Goal: Communication & Community: Answer question/provide support

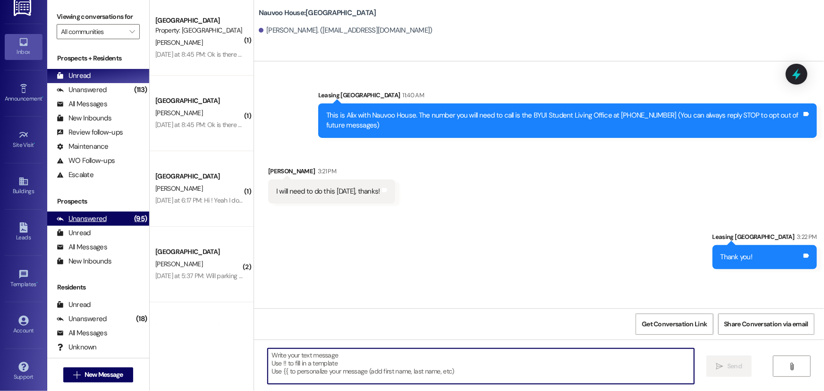
scroll to position [12, 0]
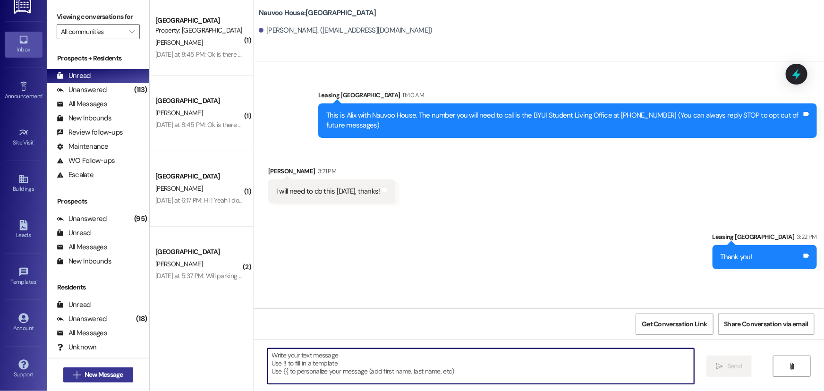
click at [122, 371] on span "New Message" at bounding box center [104, 375] width 42 height 10
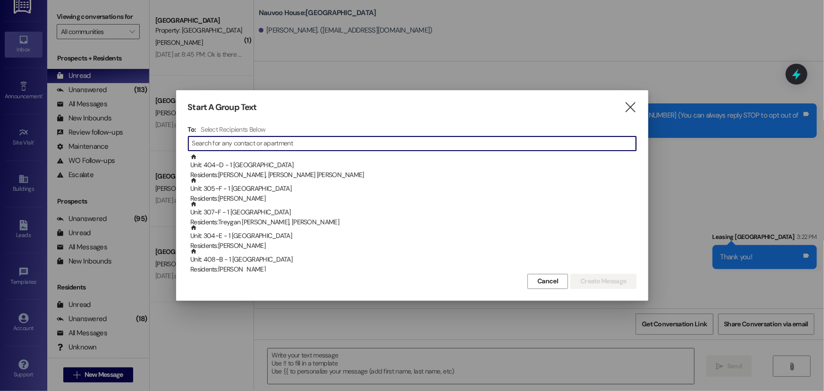
drag, startPoint x: 244, startPoint y: 147, endPoint x: 169, endPoint y: 161, distance: 75.4
click at [244, 147] on input at bounding box center [414, 143] width 444 height 13
click at [231, 142] on input at bounding box center [414, 143] width 444 height 13
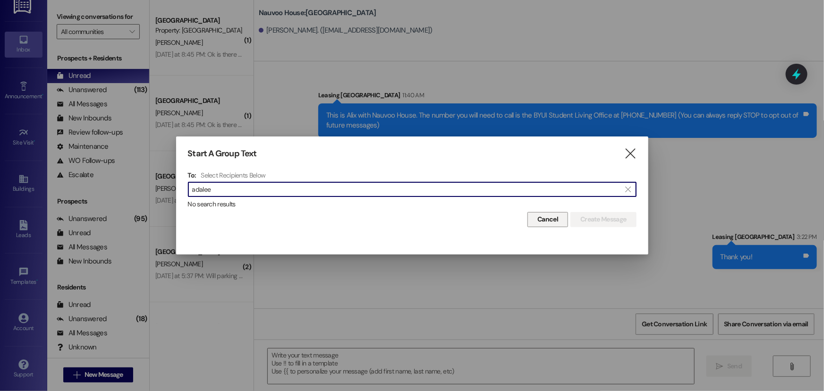
type input "adalee"
click at [547, 218] on span "Cancel" at bounding box center [547, 219] width 21 height 10
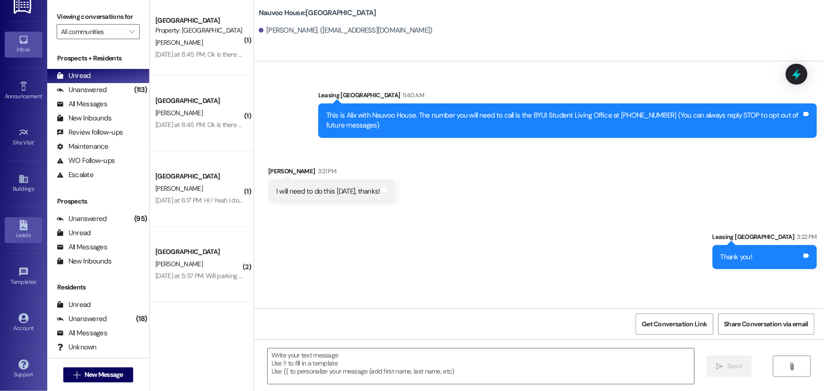
click at [25, 226] on icon at bounding box center [23, 225] width 8 height 10
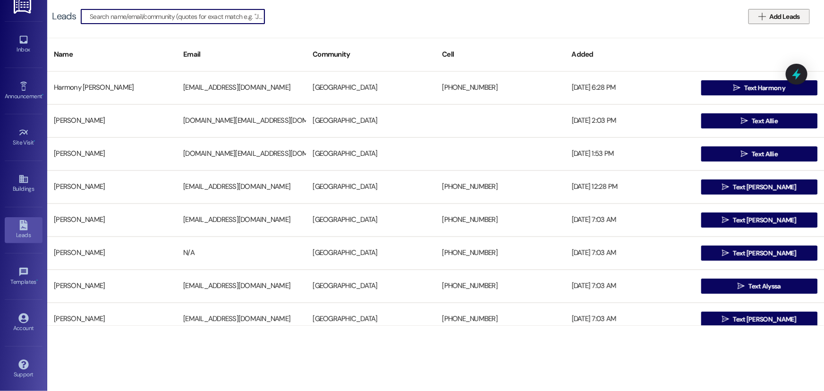
click at [781, 13] on span "Add Leads" at bounding box center [784, 17] width 31 height 10
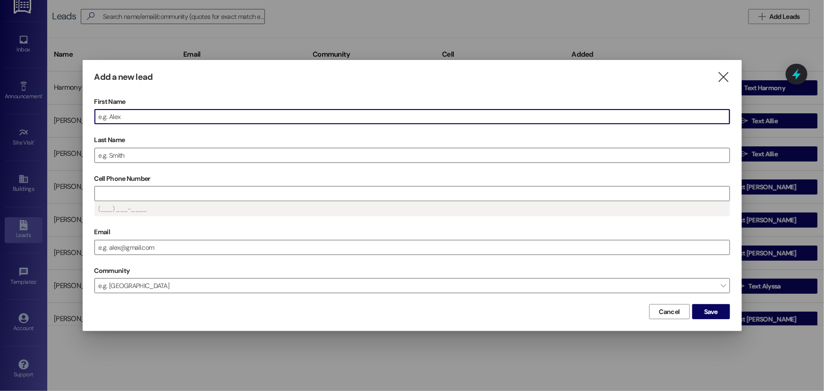
click at [125, 119] on input "First Name" at bounding box center [412, 117] width 634 height 14
click at [114, 158] on input "Last Name" at bounding box center [412, 155] width 634 height 14
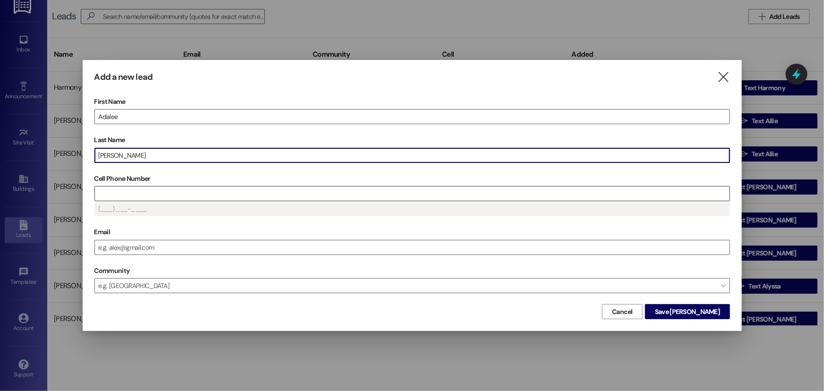
click at [144, 196] on input "Cell Phone Number" at bounding box center [412, 193] width 634 height 14
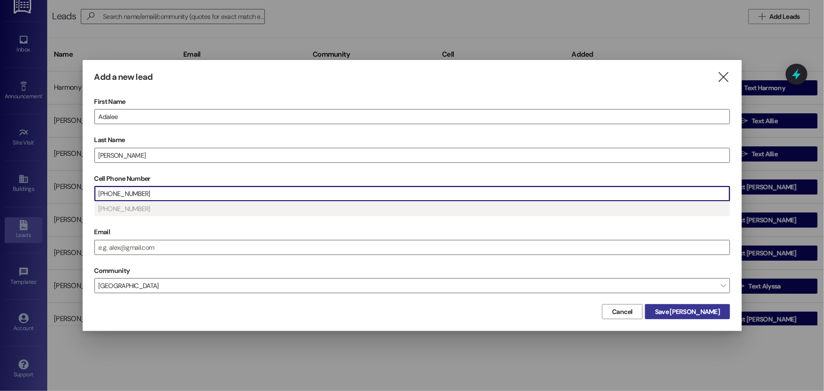
click at [693, 308] on span "Save [PERSON_NAME]" at bounding box center [687, 312] width 65 height 10
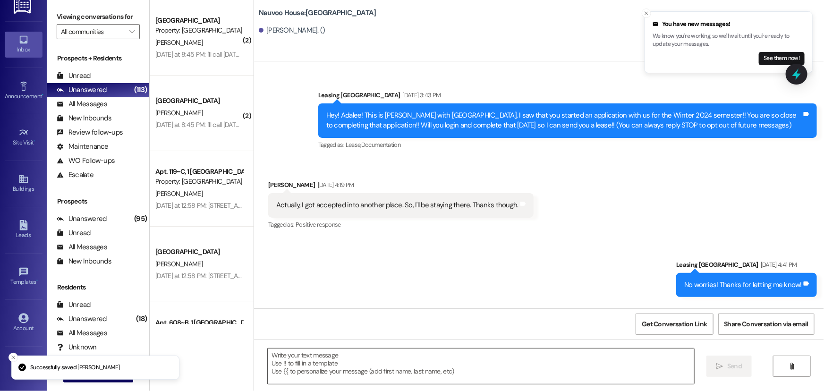
click at [295, 371] on textarea at bounding box center [481, 365] width 426 height 35
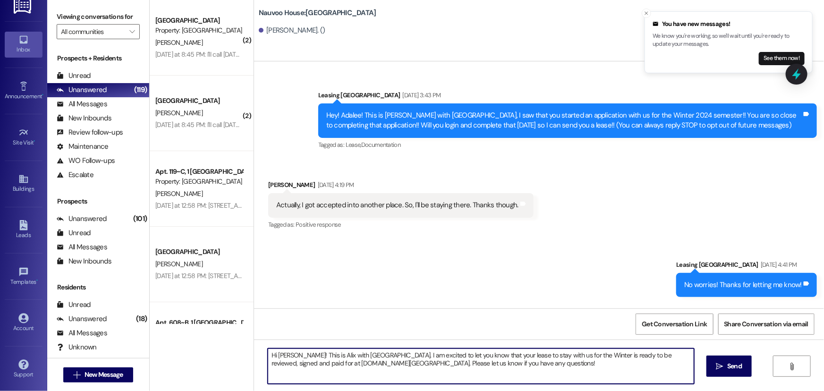
drag, startPoint x: 460, startPoint y: 372, endPoint x: 243, endPoint y: 347, distance: 218.5
click at [243, 347] on div "( 2 ) [GEOGRAPHIC_DATA] Prospect Property: [GEOGRAPHIC_DATA] [PERSON_NAME] [DAT…" at bounding box center [487, 195] width 674 height 391
click at [516, 368] on textarea "Hi [PERSON_NAME]! This is Alix with [GEOGRAPHIC_DATA]. I am excited to let you …" at bounding box center [481, 365] width 426 height 35
type textarea "Hi [PERSON_NAME]! This is Alix with [GEOGRAPHIC_DATA]. I am excited to let you …"
click at [729, 363] on span "Send" at bounding box center [734, 366] width 15 height 10
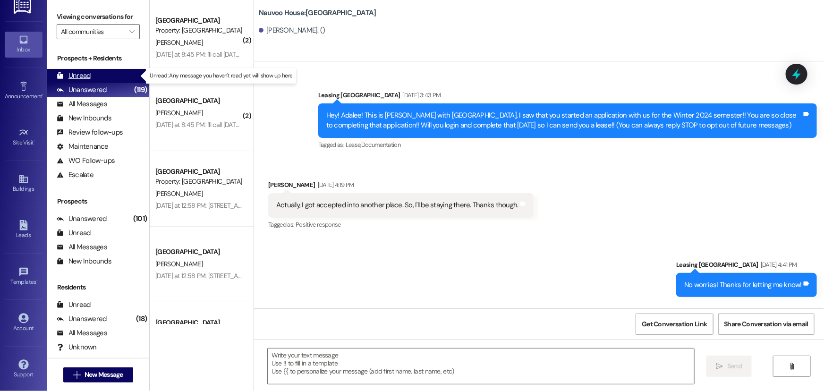
click at [72, 80] on div "Unread" at bounding box center [74, 76] width 34 height 10
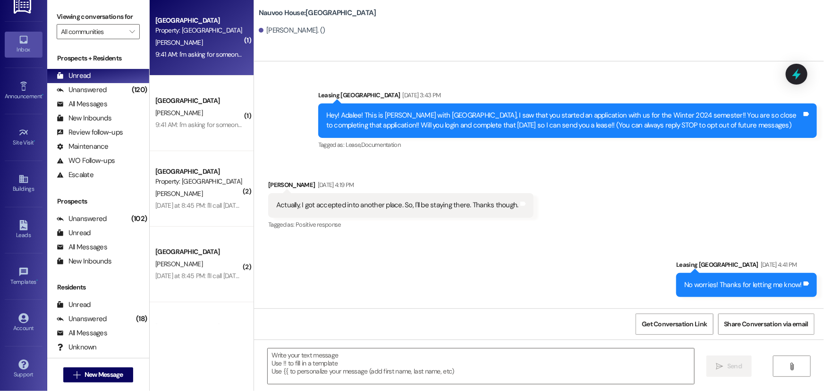
click at [202, 30] on div "Property: [GEOGRAPHIC_DATA]" at bounding box center [198, 30] width 87 height 10
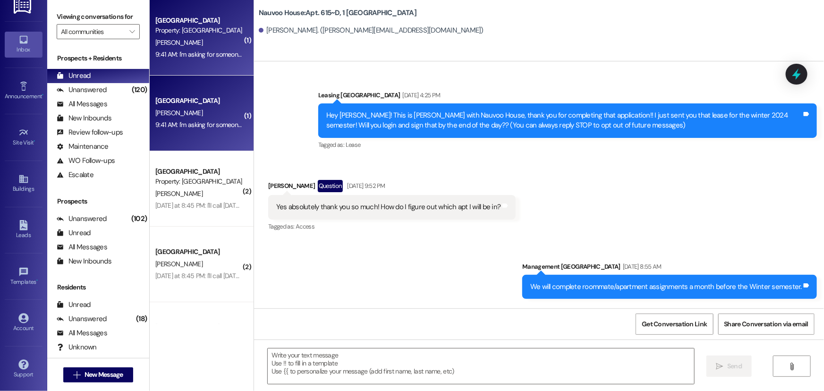
scroll to position [29372, 0]
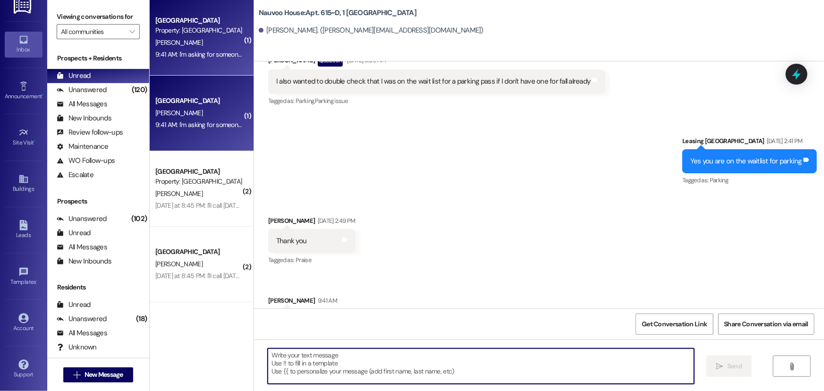
click at [328, 359] on textarea at bounding box center [481, 365] width 426 height 35
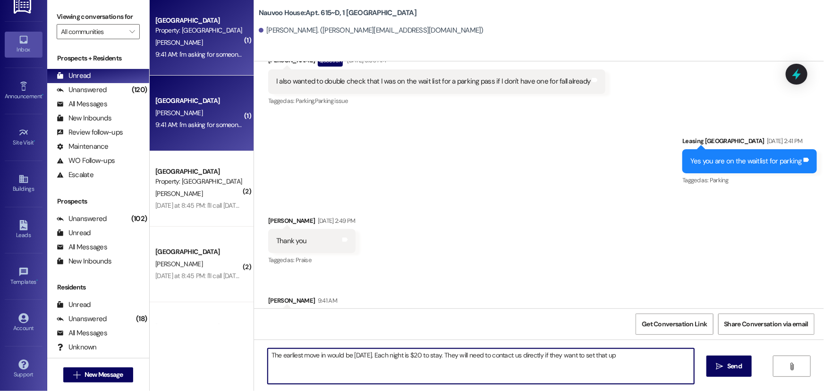
type textarea "The earliest move in would be [DATE]. Each night is $20 to stay. They will need…"
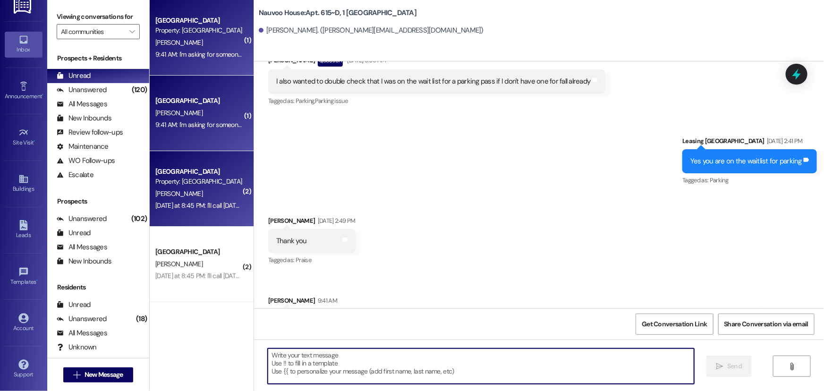
click at [216, 211] on div "[DATE] at 8:45 PM: I'll call [DATE] as well about this [DATE] at 8:45 PM: I'll …" at bounding box center [198, 206] width 89 height 12
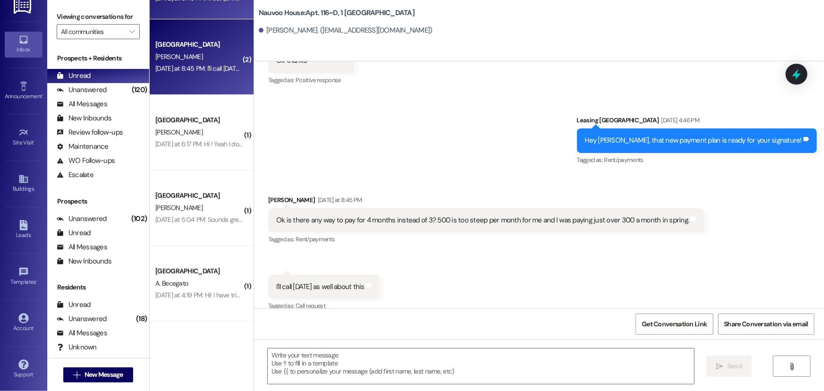
scroll to position [214, 0]
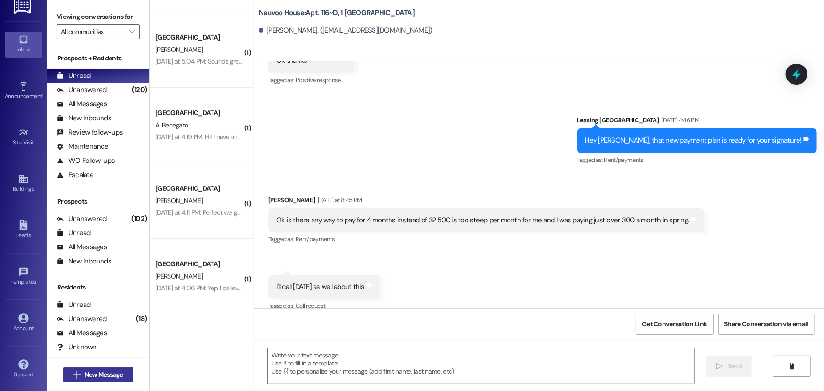
click at [117, 374] on span "New Message" at bounding box center [103, 375] width 39 height 10
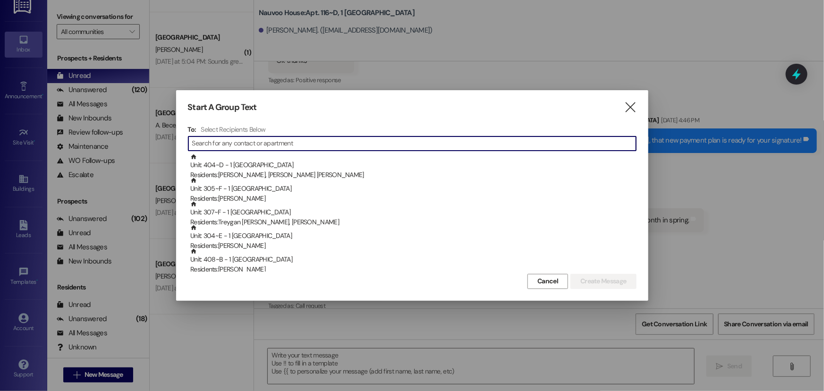
click at [236, 145] on input at bounding box center [414, 143] width 444 height 13
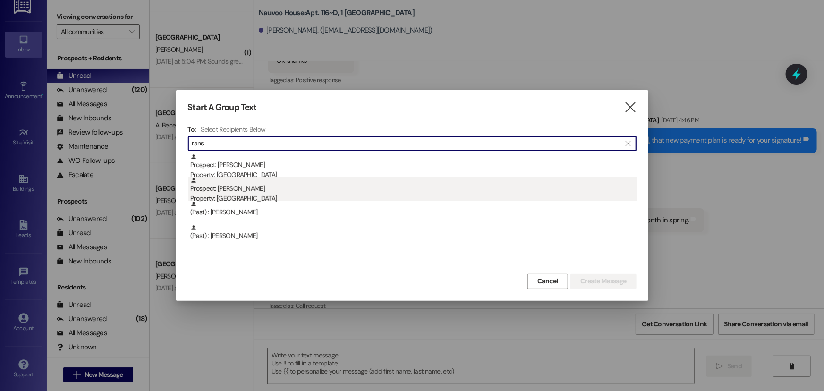
type input "rans"
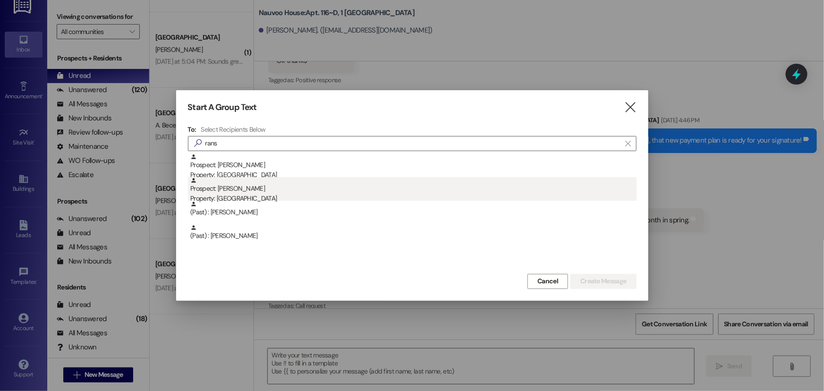
click at [257, 186] on div "Prospect: [PERSON_NAME] Property: [GEOGRAPHIC_DATA]" at bounding box center [413, 190] width 446 height 27
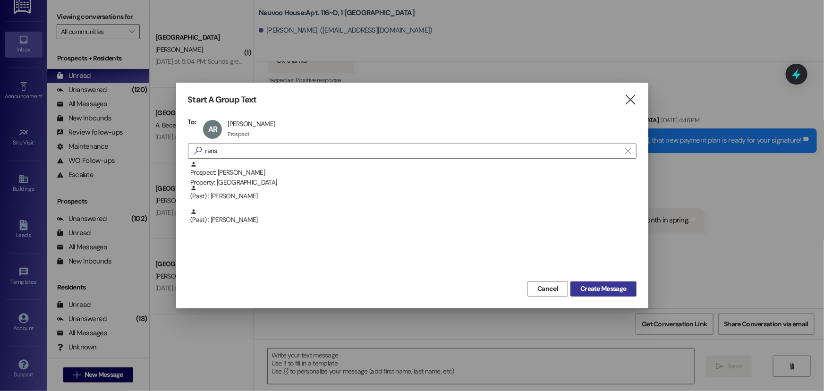
click at [587, 286] on span "Create Message" at bounding box center [603, 289] width 46 height 10
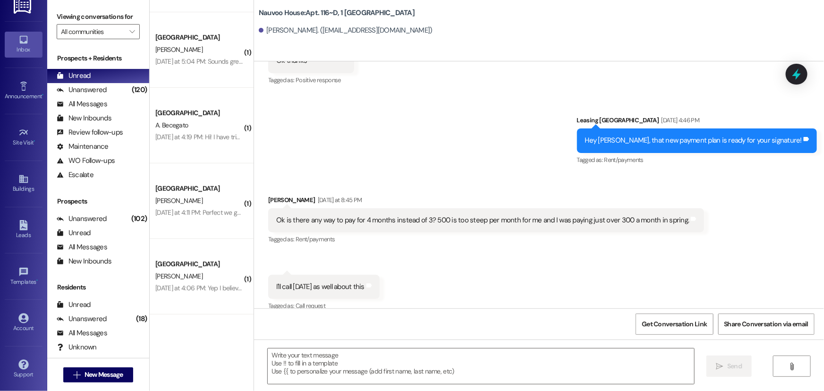
scroll to position [0, 0]
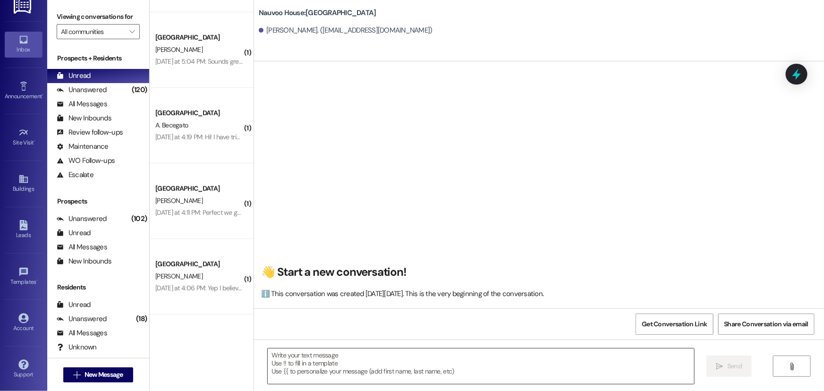
click at [314, 369] on textarea at bounding box center [481, 365] width 426 height 35
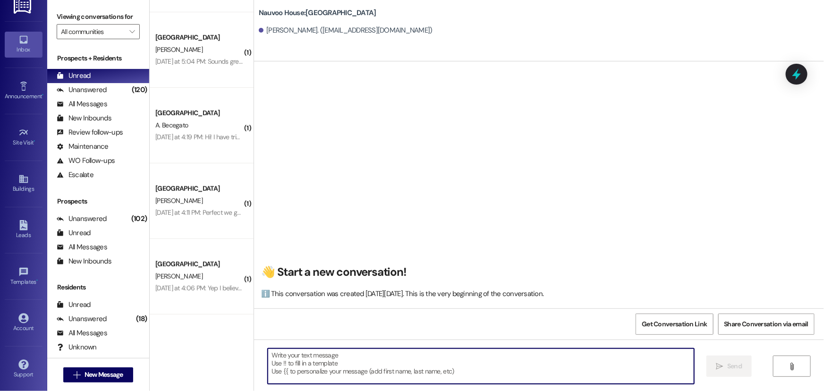
paste textarea "Hi [PERSON_NAME]! This is Alix with [GEOGRAPHIC_DATA]. Your lease for [GEOGRAPH…"
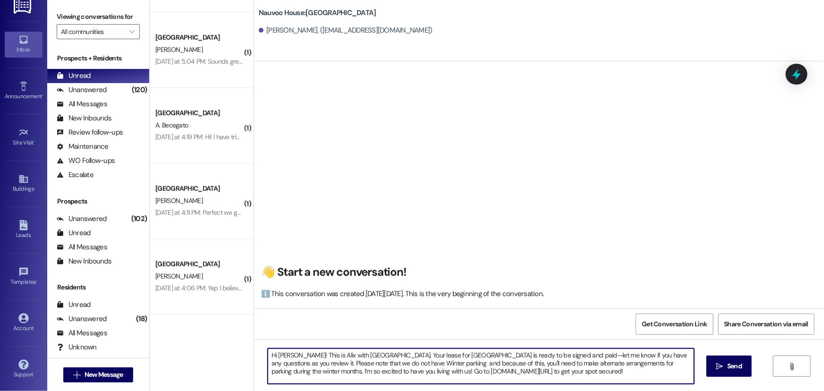
drag, startPoint x: 295, startPoint y: 353, endPoint x: 274, endPoint y: 352, distance: 20.8
click at [274, 352] on textarea "Hi [PERSON_NAME]! This is Alix with [GEOGRAPHIC_DATA]. Your lease for [GEOGRAPH…" at bounding box center [481, 365] width 426 height 35
drag, startPoint x: 585, startPoint y: 376, endPoint x: 257, endPoint y: 346, distance: 329.4
click at [257, 346] on div "Hi [PERSON_NAME]! This is Alix with [GEOGRAPHIC_DATA]. Your lease for [GEOGRAPH…" at bounding box center [539, 374] width 570 height 71
click at [502, 373] on textarea "Hi [PERSON_NAME]! This is Alix with [GEOGRAPHIC_DATA]. Your lease for [GEOGRAPH…" at bounding box center [481, 365] width 426 height 35
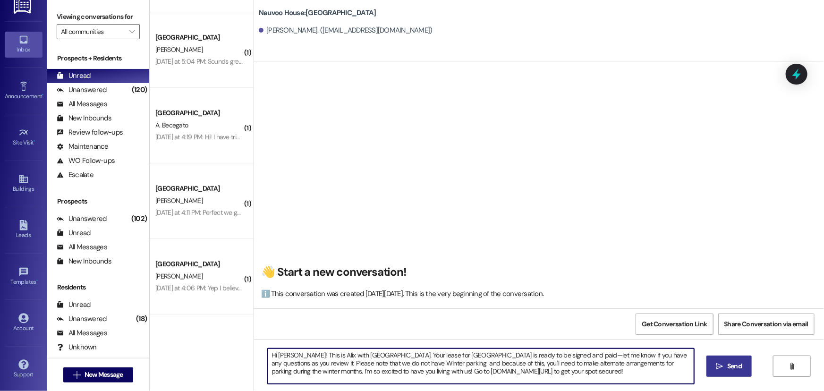
type textarea "Hi [PERSON_NAME]! This is Alix with [GEOGRAPHIC_DATA]. Your lease for [GEOGRAPH…"
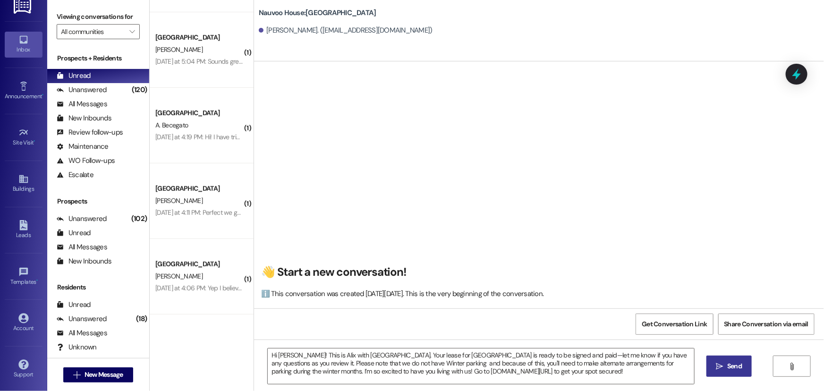
click at [720, 361] on span " Send" at bounding box center [729, 366] width 30 height 10
